Goal: Information Seeking & Learning: Learn about a topic

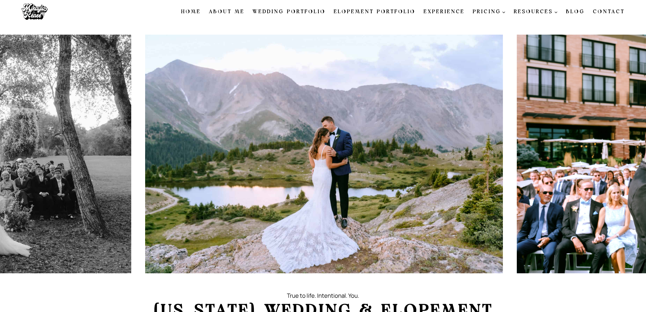
click at [278, 12] on link "Wedding Portfolio" at bounding box center [289, 12] width 81 height 14
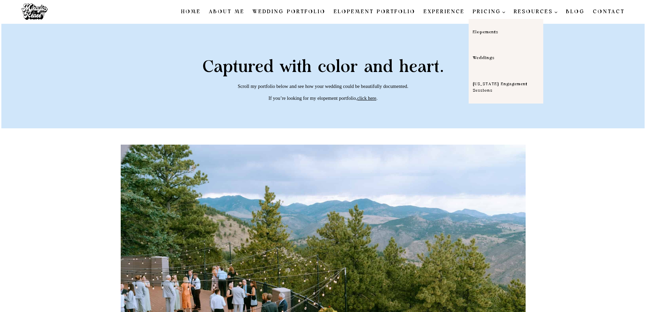
click at [501, 13] on span "PRICING Expand" at bounding box center [489, 12] width 33 height 8
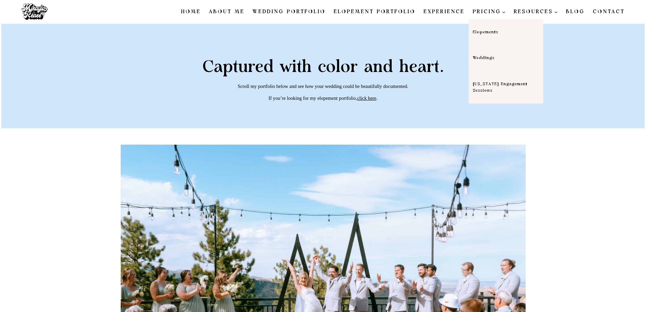
click at [486, 59] on link "Weddings" at bounding box center [506, 58] width 75 height 26
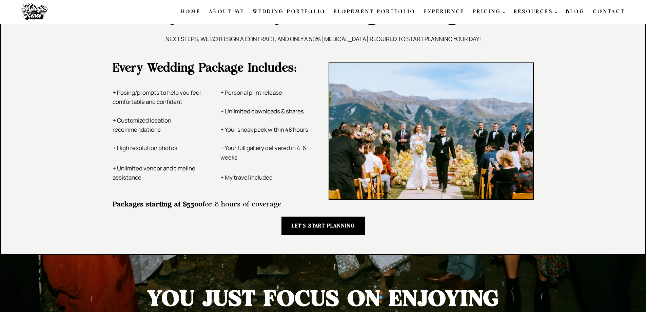
scroll to position [984, 0]
